Goal: Task Accomplishment & Management: Manage account settings

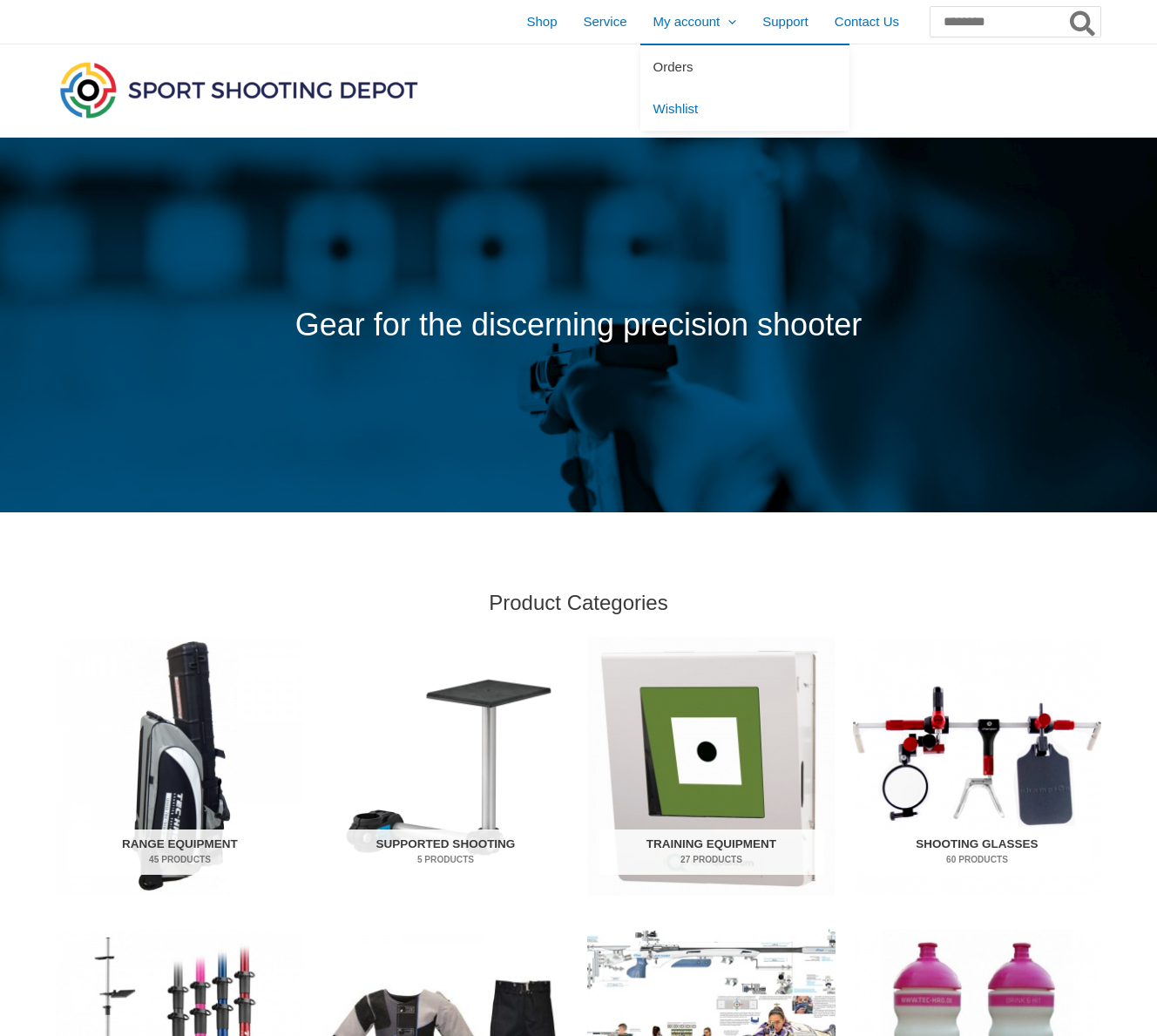
click at [654, 59] on span "Orders" at bounding box center [674, 67] width 40 height 15
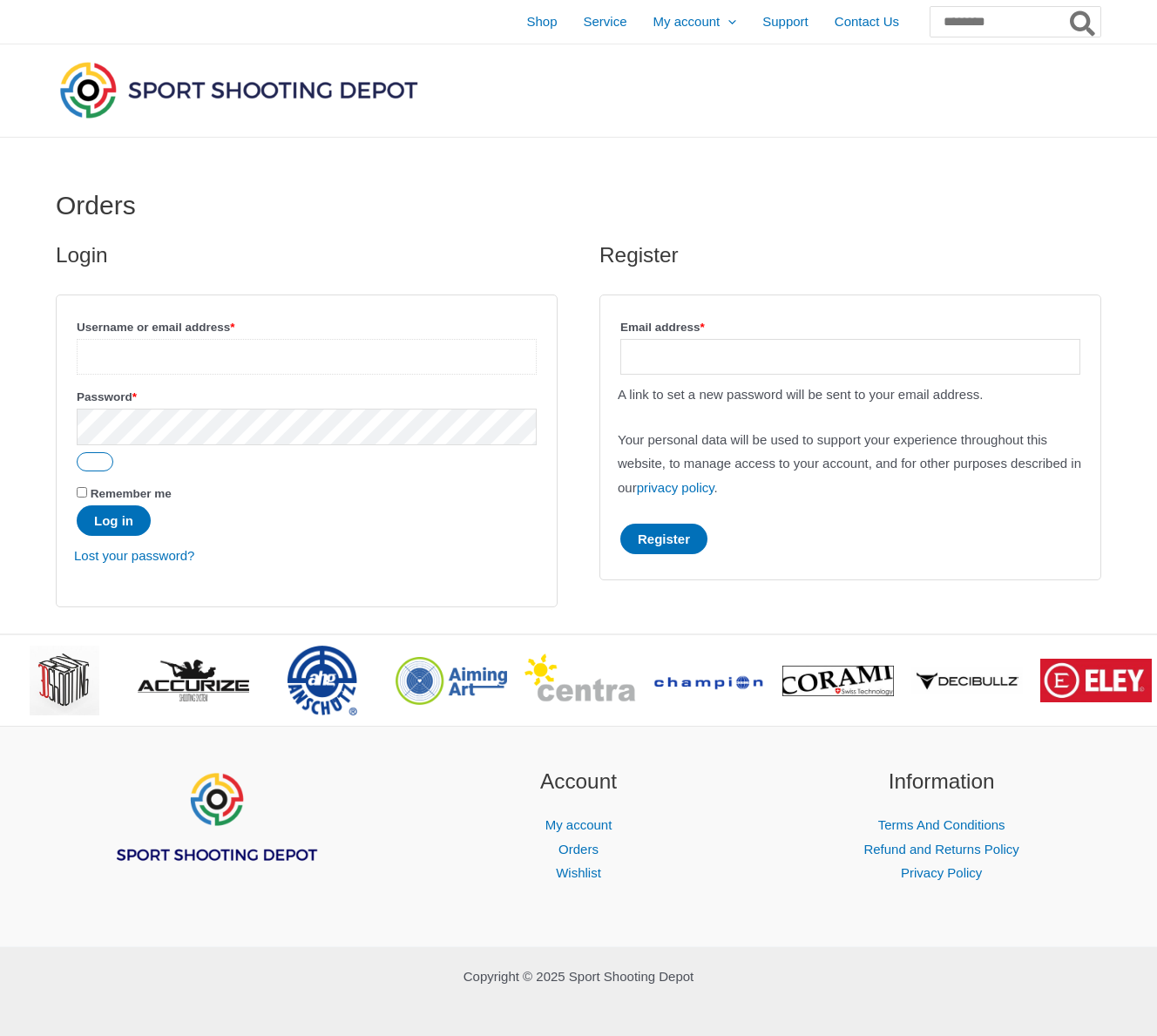
type input "**********"
click at [116, 522] on button "Log in" at bounding box center [114, 520] width 74 height 30
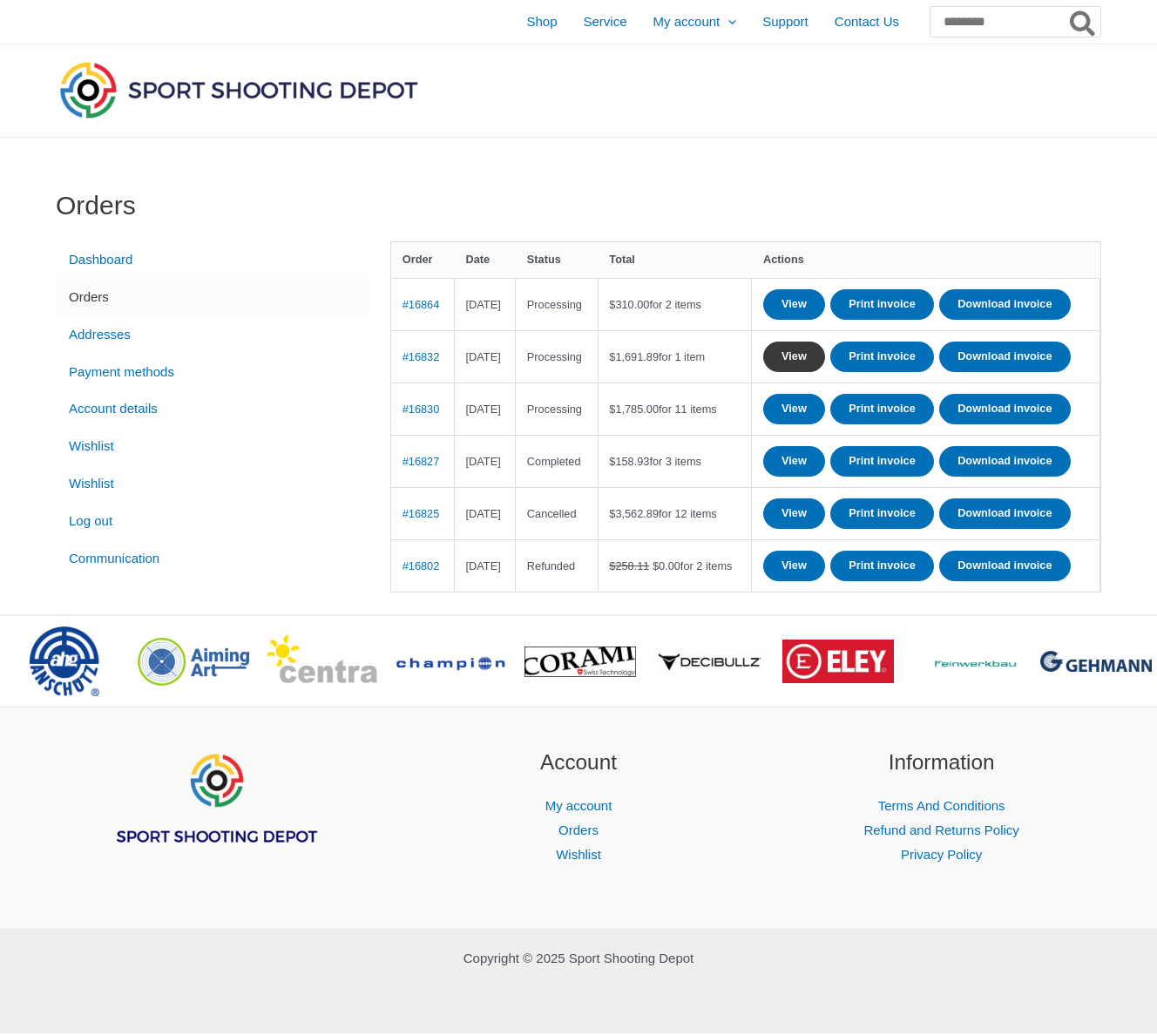
click at [824, 372] on link "View" at bounding box center [794, 357] width 62 height 30
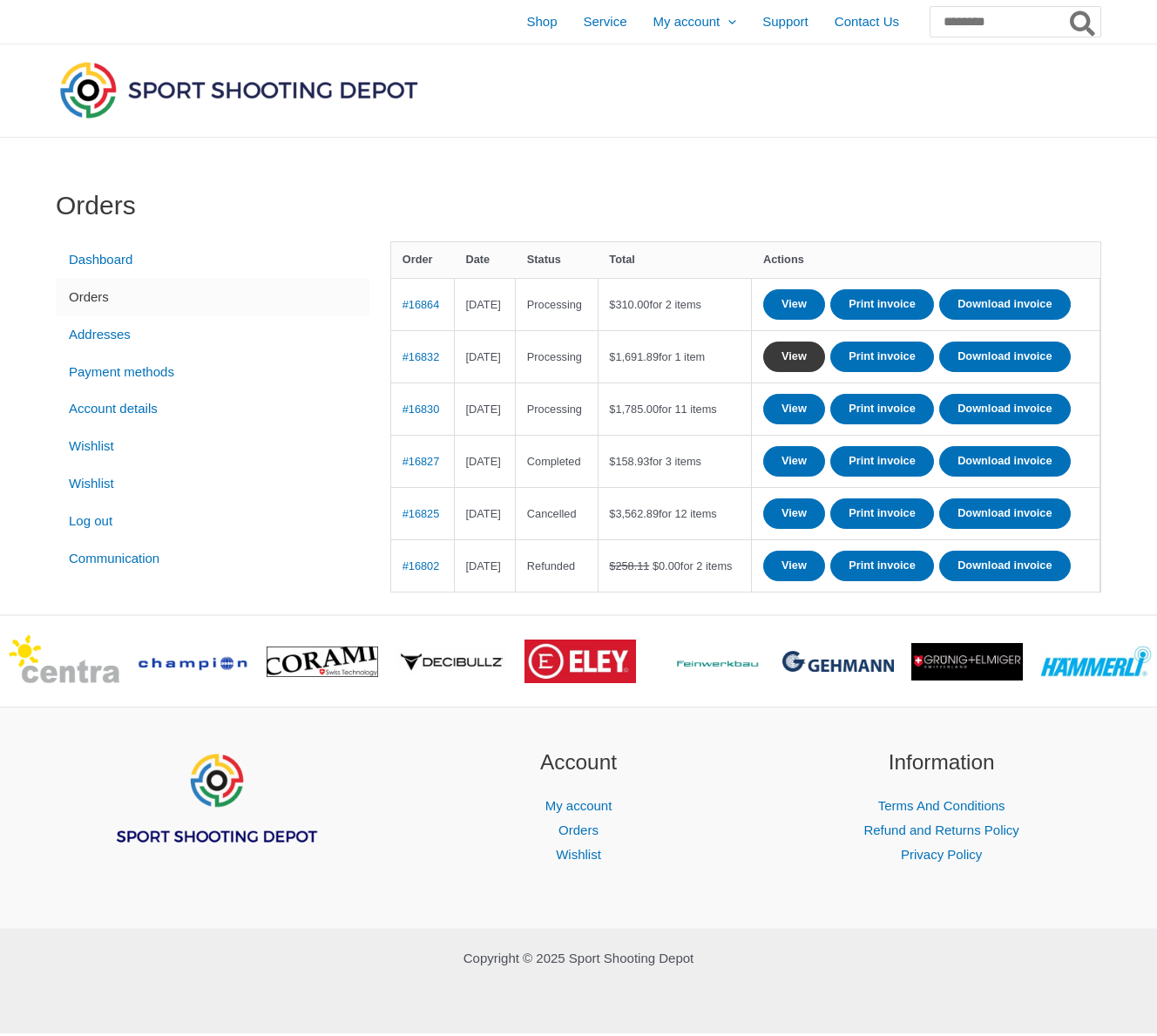
click at [825, 372] on link "View" at bounding box center [794, 357] width 62 height 30
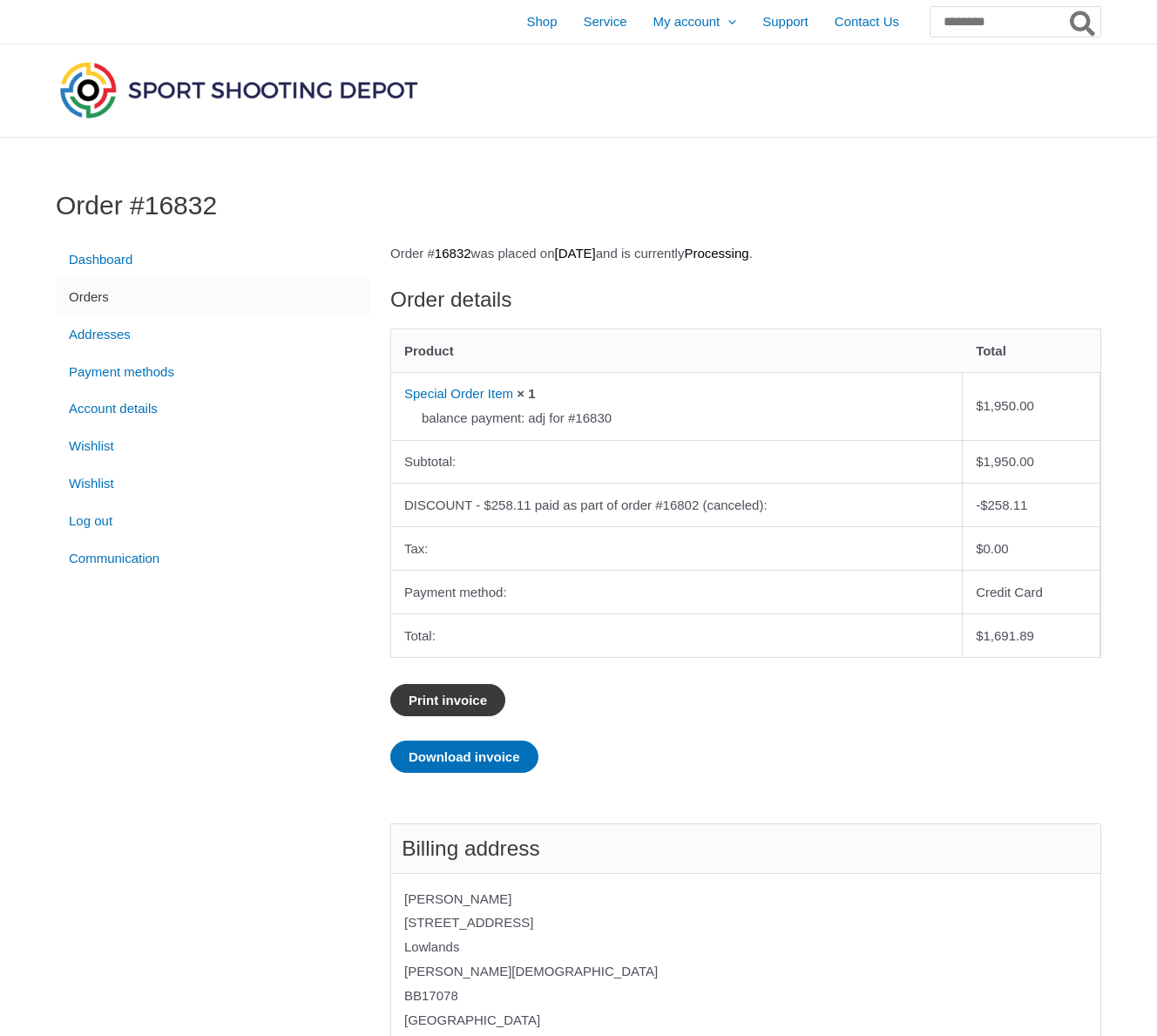
click at [490, 694] on link "Print invoice" at bounding box center [448, 700] width 115 height 32
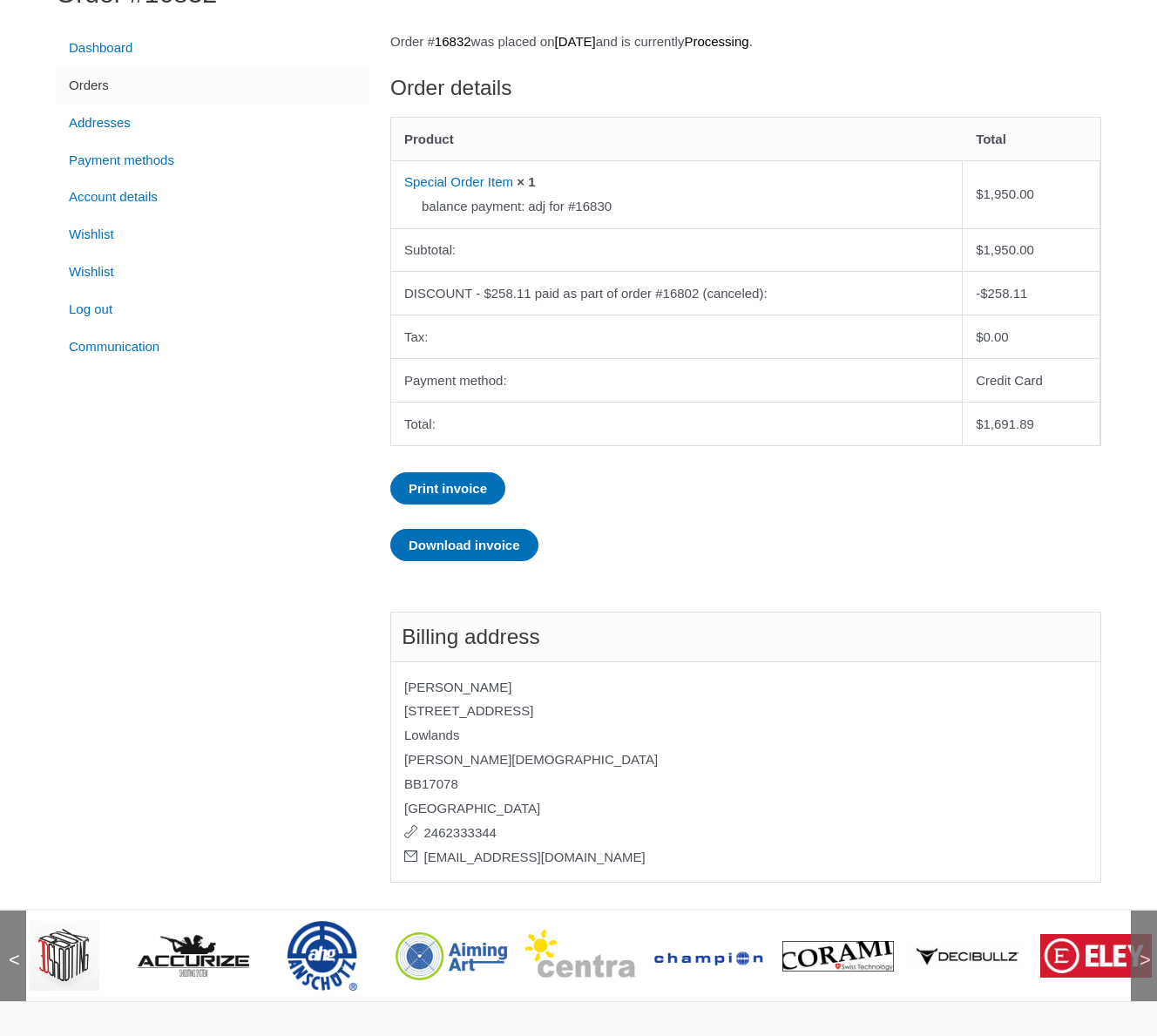
scroll to position [207, 0]
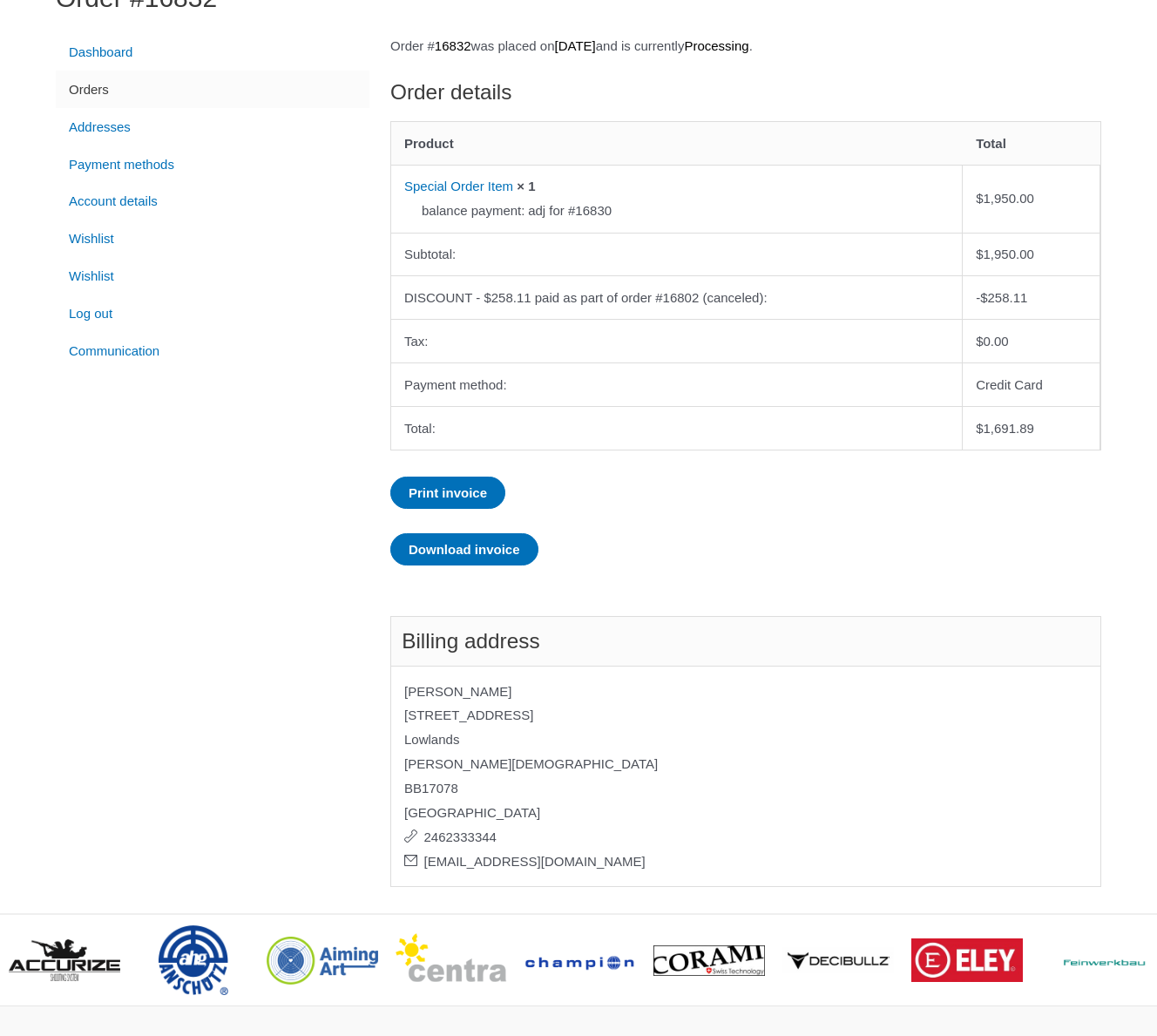
click at [499, 703] on address "Alwyn Harding 217 Park View Road Lowlands Christ Church BB17078 Barbados 246233…" at bounding box center [746, 777] width 711 height 222
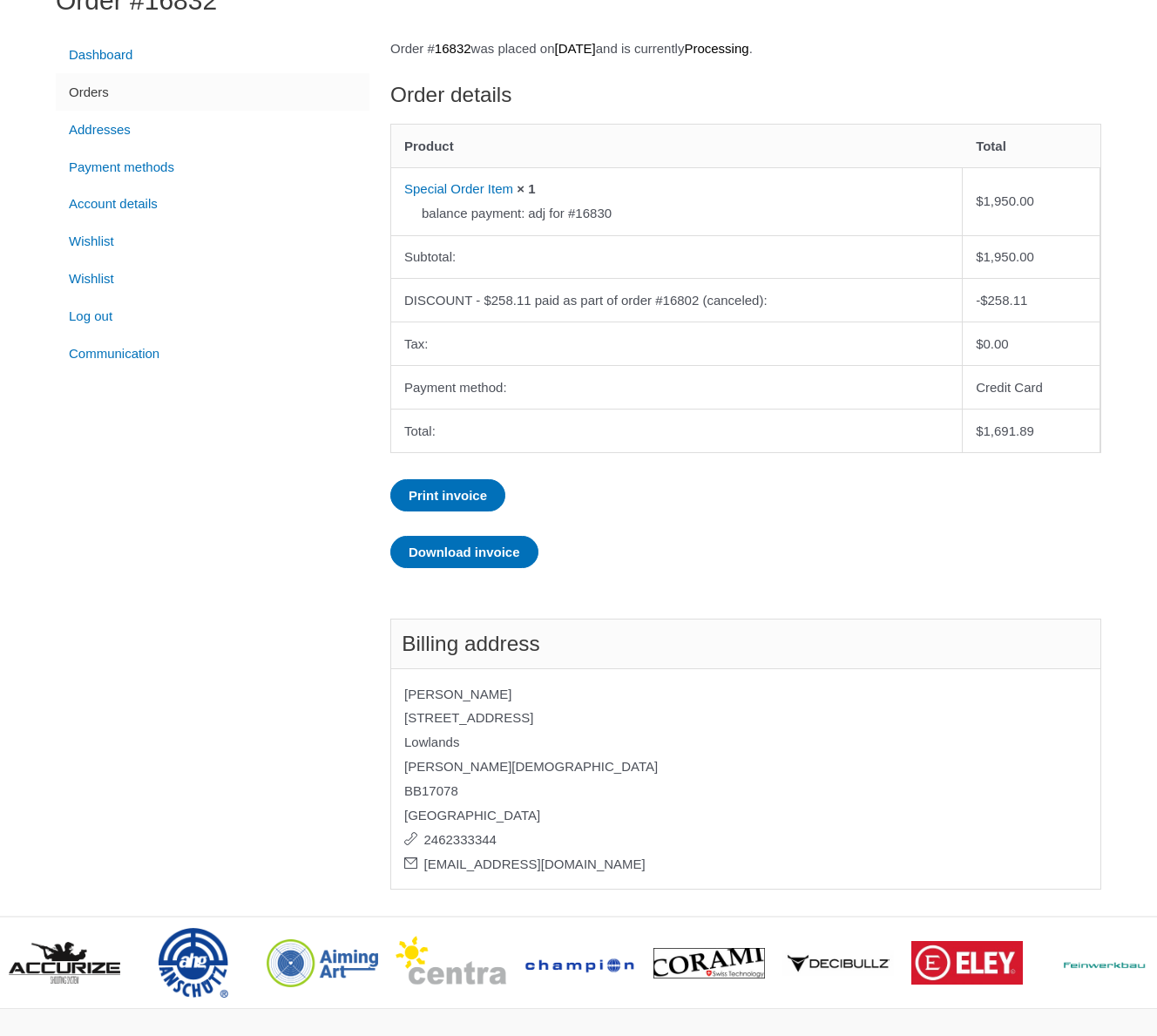
click at [500, 699] on address "Alwyn Harding 217 Park View Road Lowlands Christ Church BB17078 Barbados 246233…" at bounding box center [746, 779] width 711 height 222
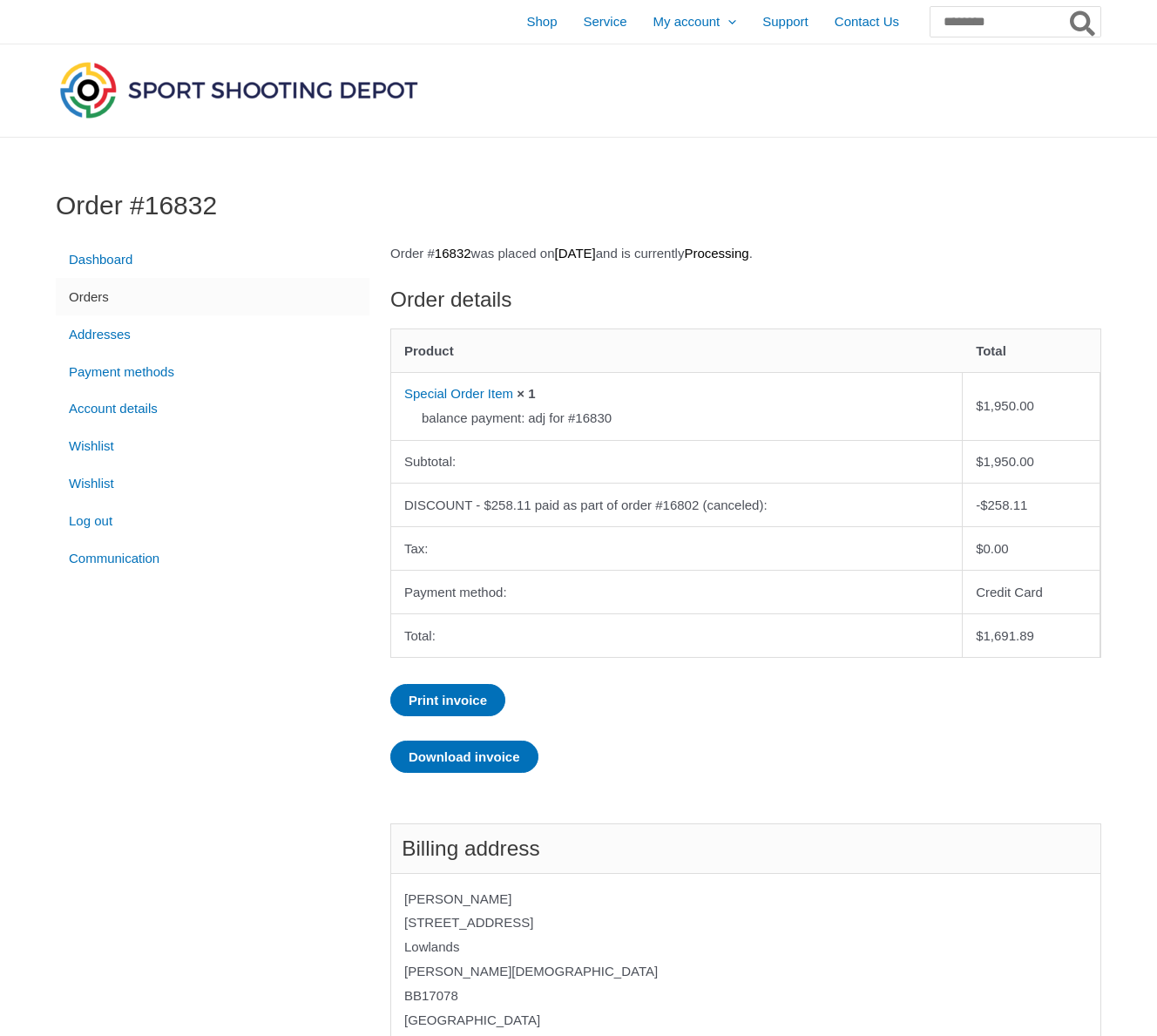
scroll to position [0, 0]
click at [88, 299] on link "Orders" at bounding box center [212, 296] width 313 height 38
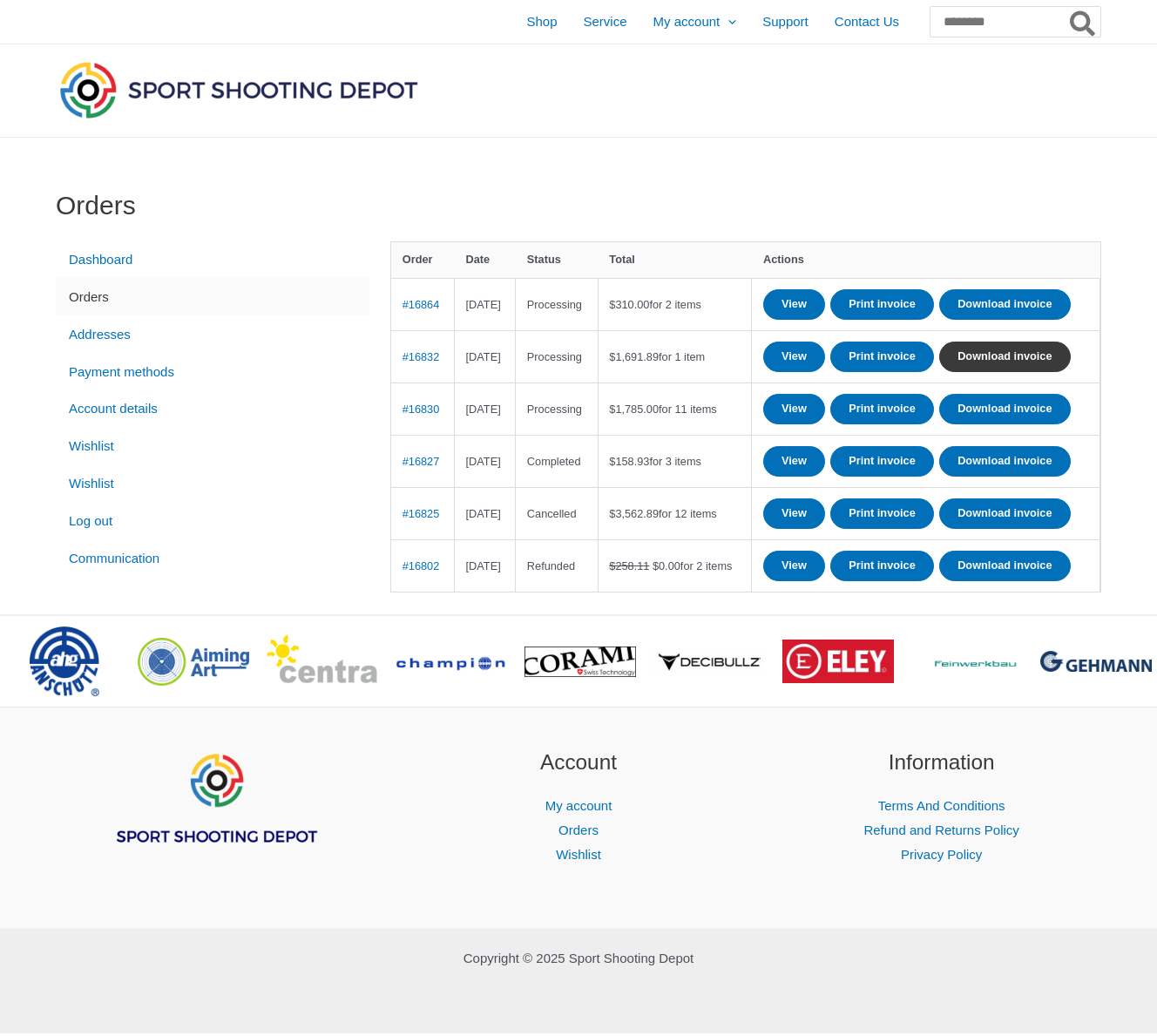
scroll to position [45, 0]
click at [939, 372] on link "Download invoice" at bounding box center [1004, 357] width 131 height 30
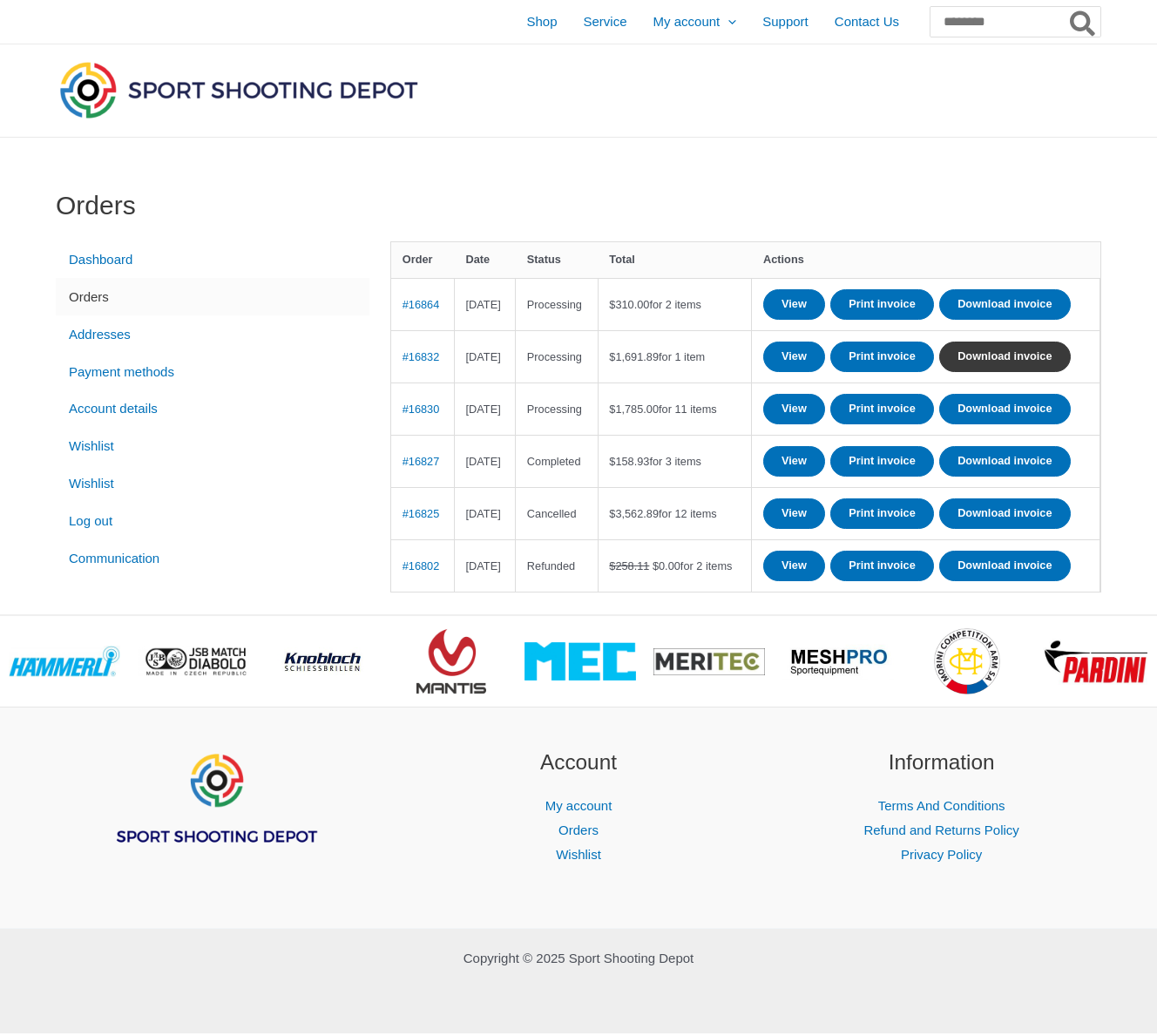
click at [939, 372] on link "Download invoice" at bounding box center [1004, 357] width 131 height 30
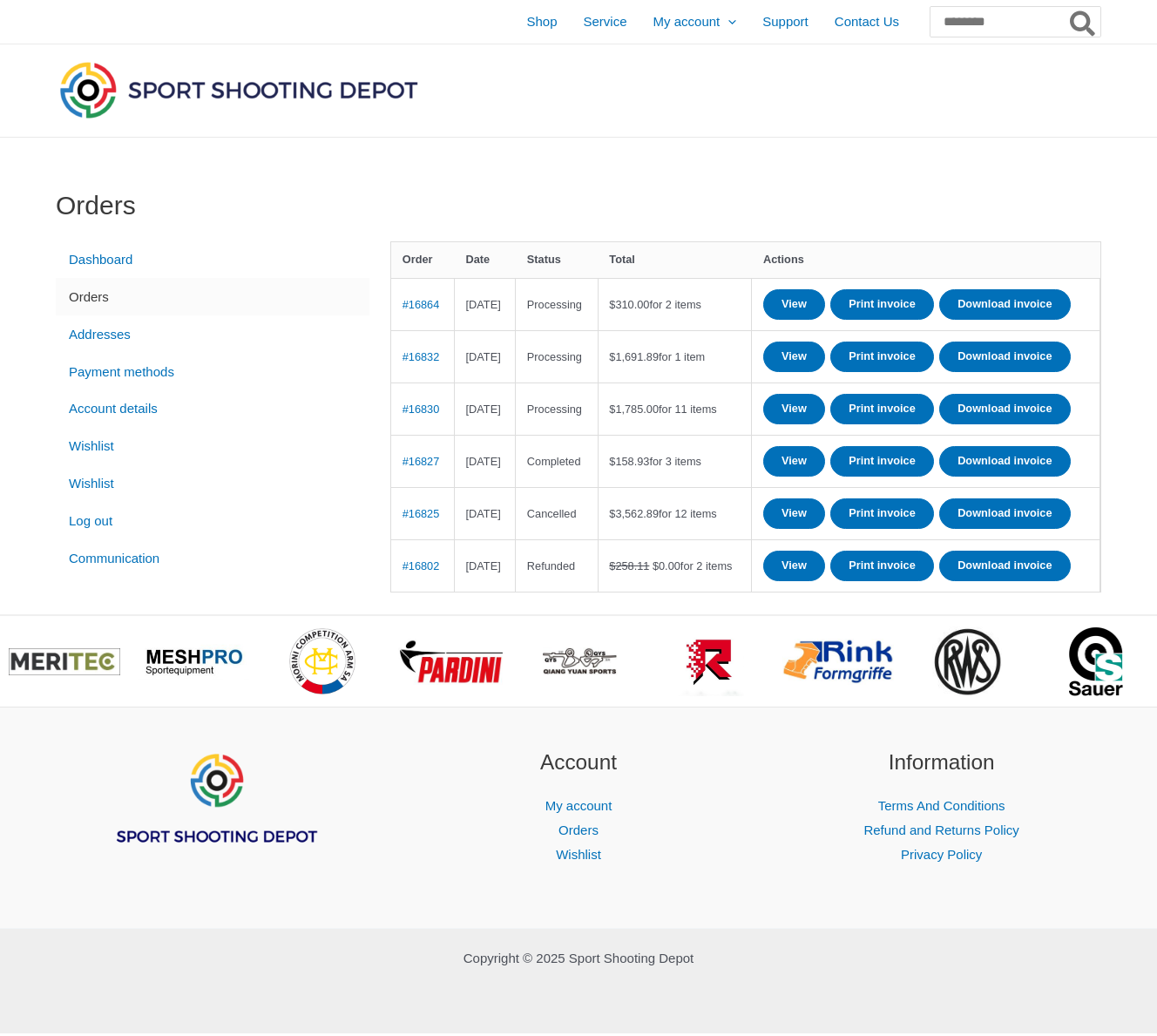
scroll to position [0, 0]
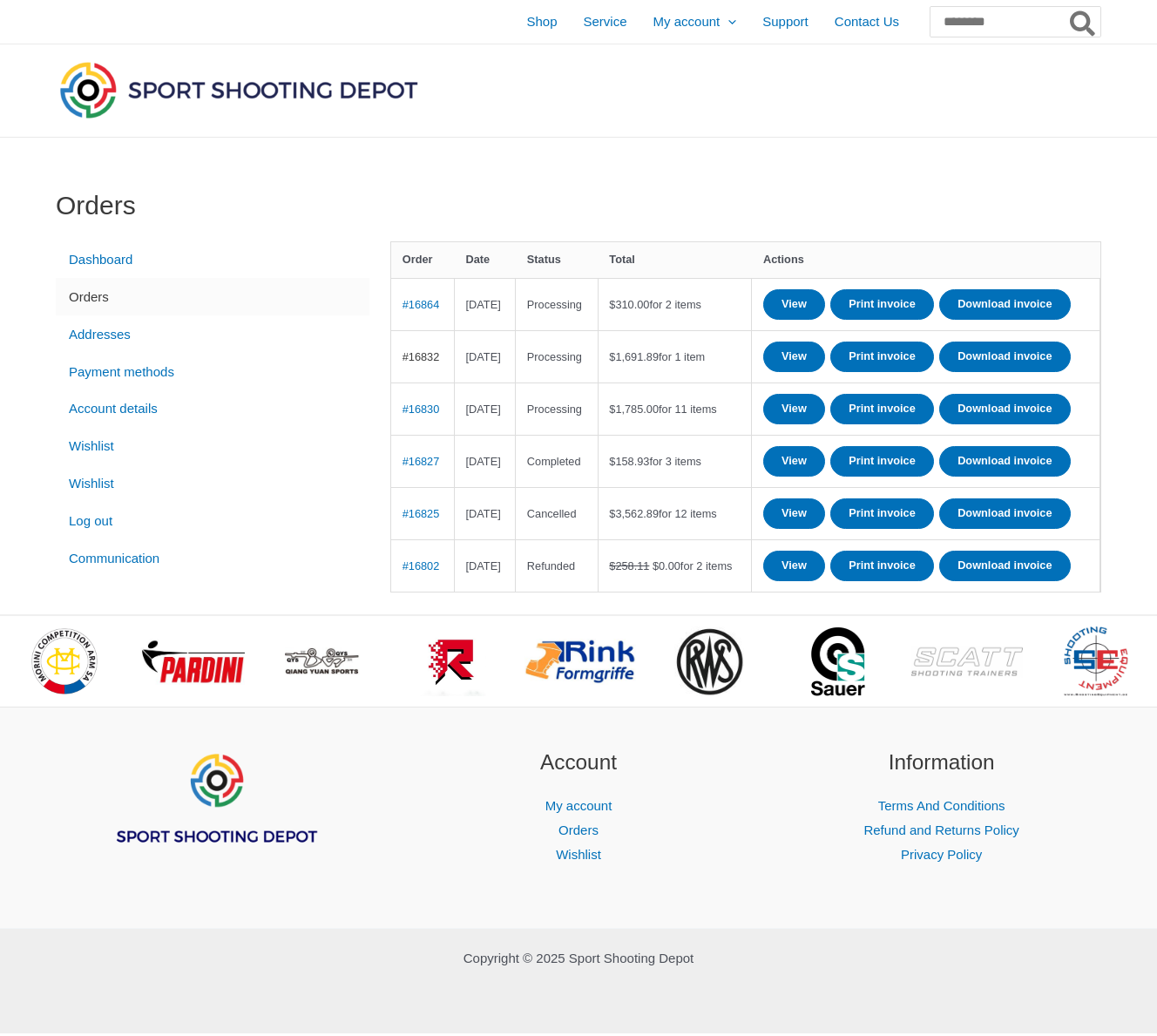
click at [420, 363] on link "#16832" at bounding box center [421, 357] width 38 height 13
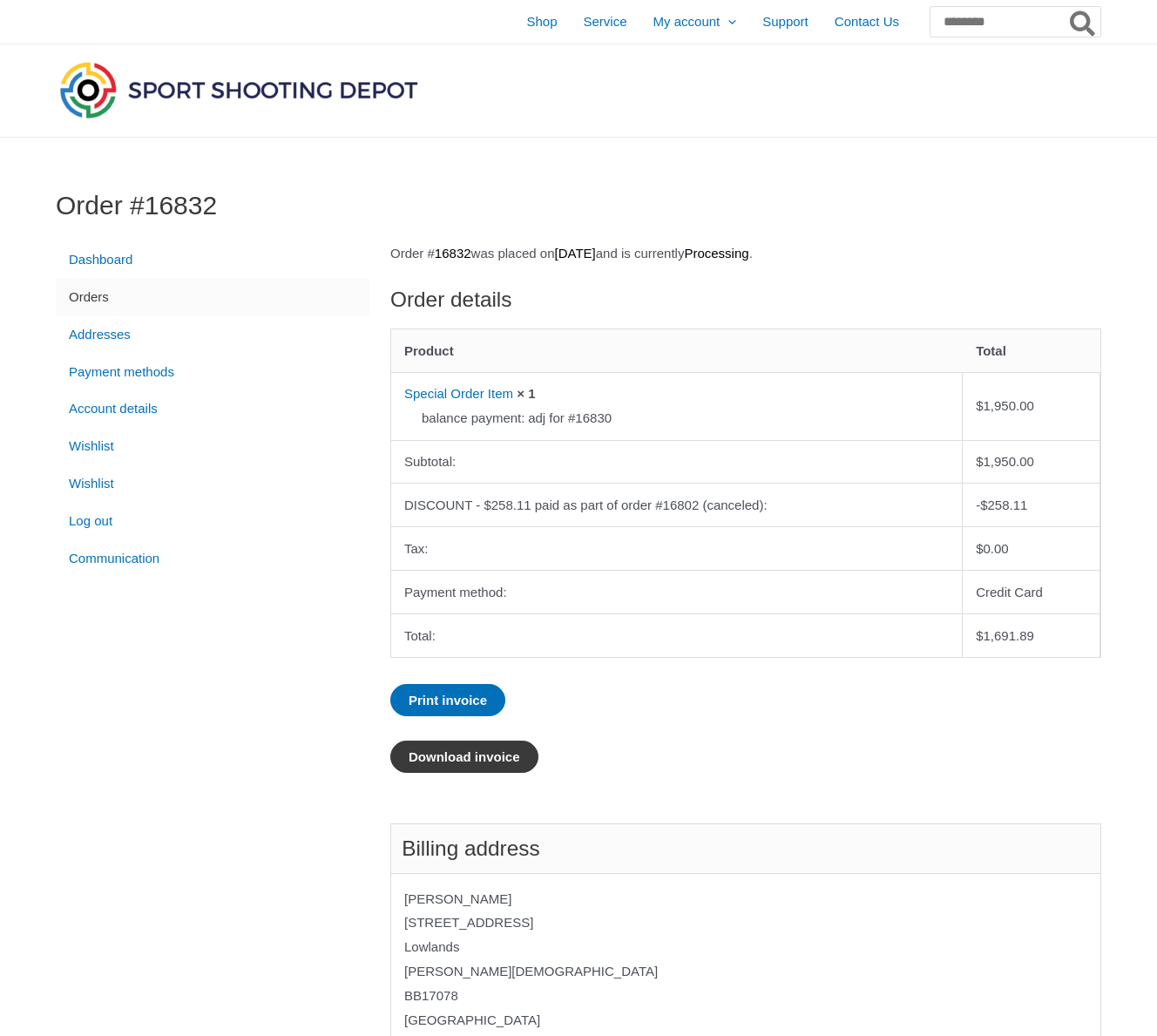
click at [495, 750] on link "Download invoice" at bounding box center [464, 757] width 148 height 32
